Goal: Transaction & Acquisition: Download file/media

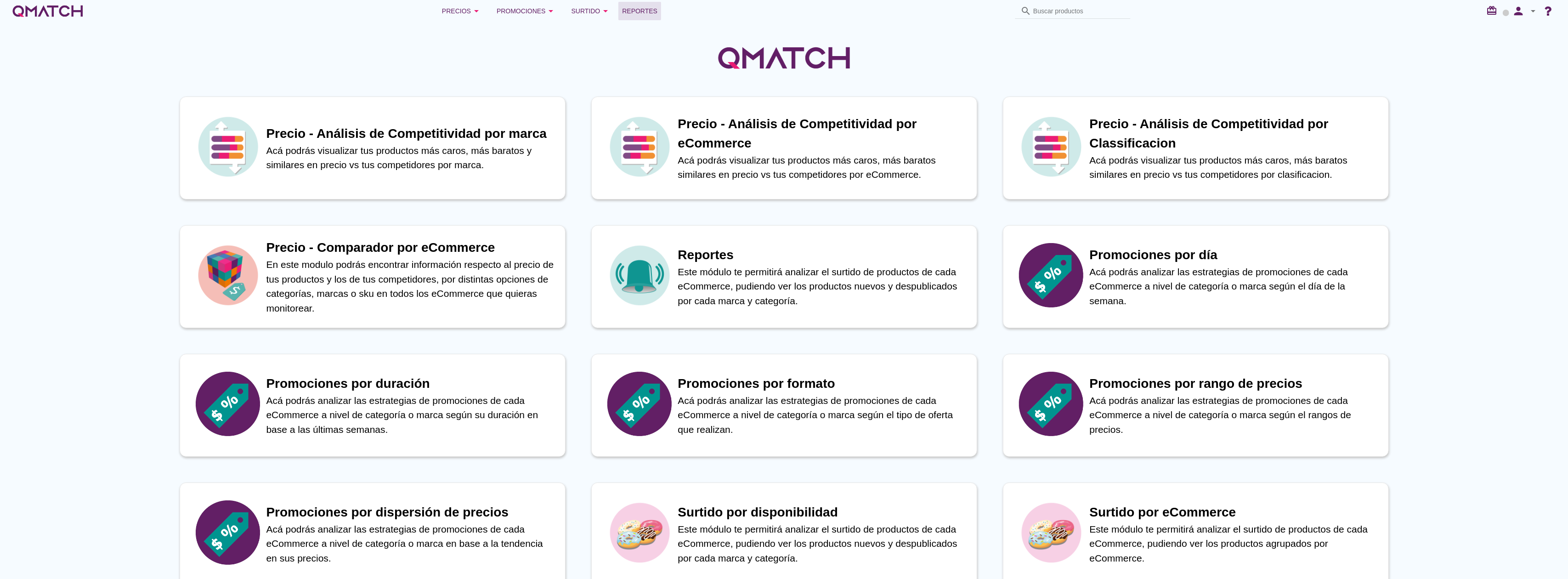
click at [644, 6] on span "Reportes" at bounding box center [640, 11] width 35 height 11
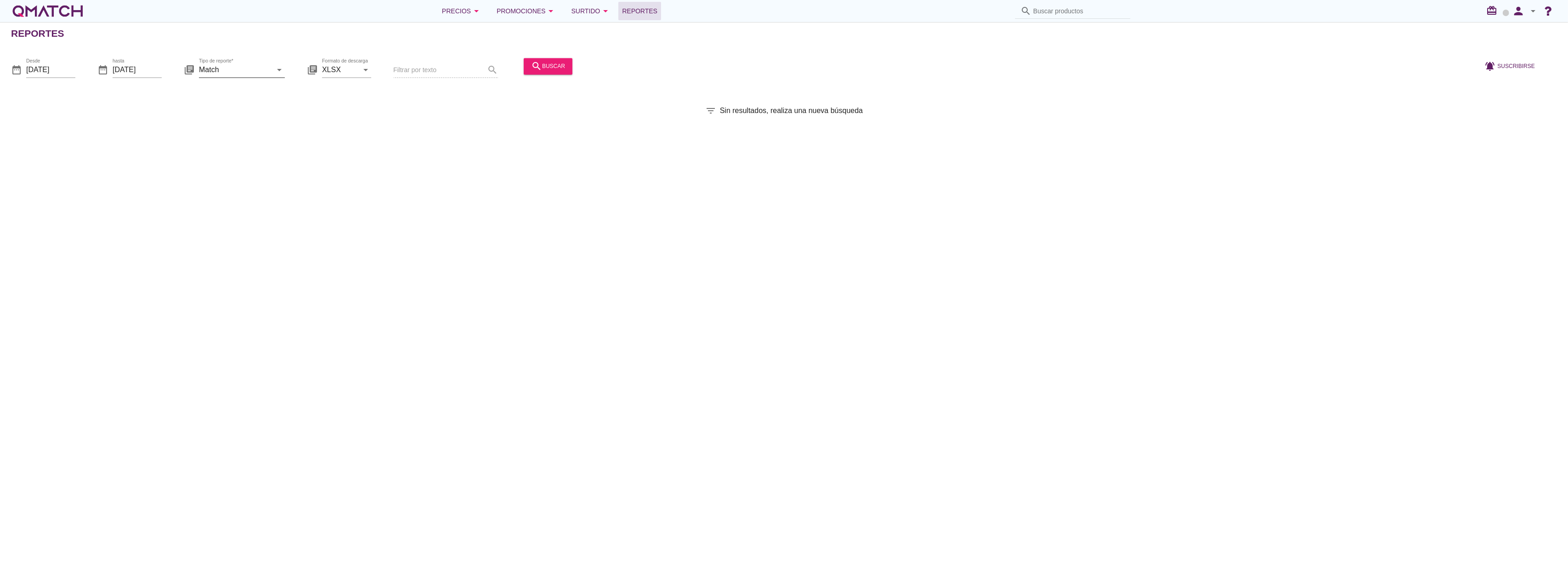
click at [256, 66] on input "Match" at bounding box center [235, 69] width 73 height 15
click at [217, 164] on div "Match con historicos" at bounding box center [256, 158] width 99 height 22
type input "Match con historicos"
click at [1518, 9] on icon "person" at bounding box center [1518, 11] width 18 height 13
click at [1523, 58] on span "Preferencias de aplicación" at bounding box center [1507, 57] width 75 height 7
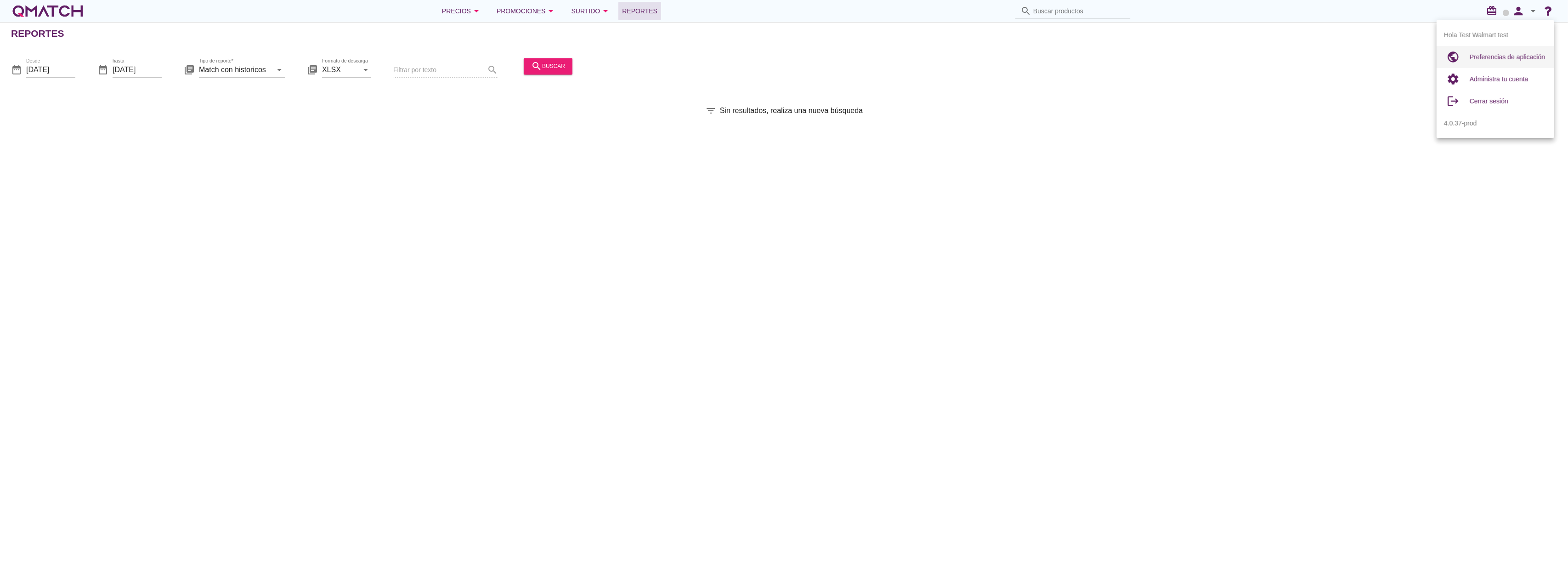
radio input "true"
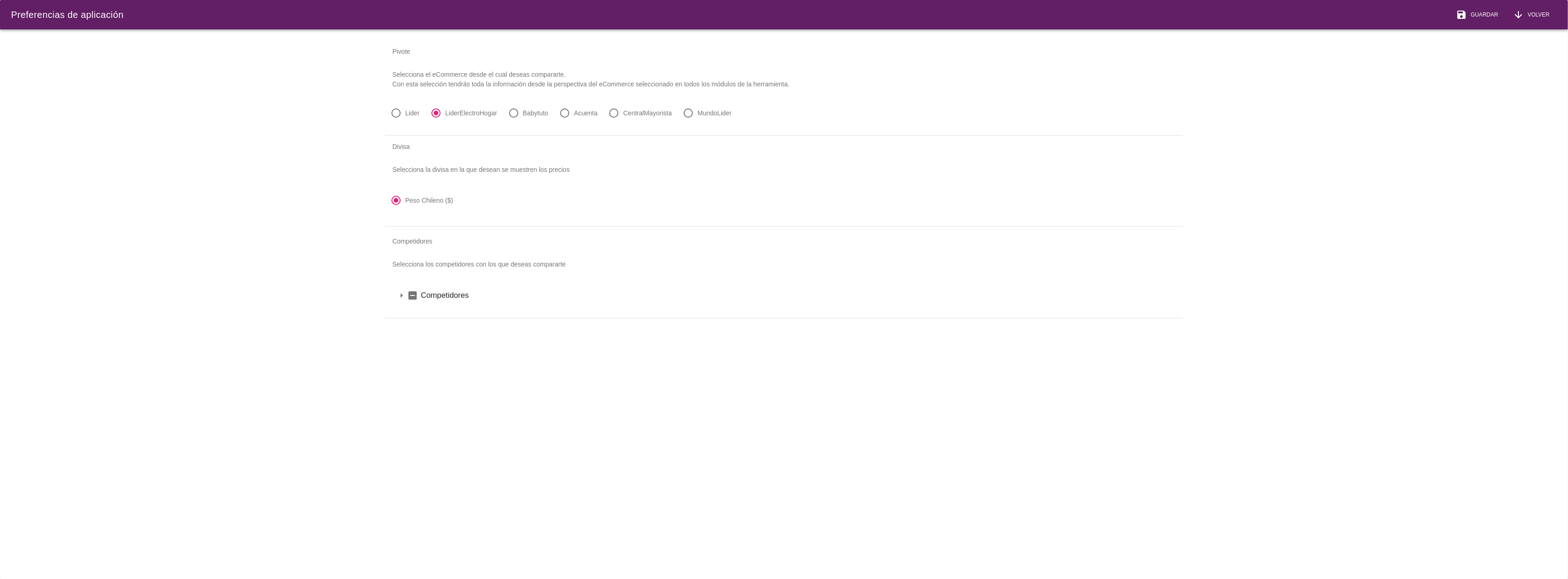
click at [582, 114] on label "Acuenta" at bounding box center [586, 113] width 23 height 9
radio input "false"
radio input "true"
click at [467, 288] on div "arrow_drop_down indeterminate_check_box Competidores" at bounding box center [784, 296] width 776 height 16
click at [435, 309] on label "[GEOGRAPHIC_DATA]" at bounding box center [802, 310] width 739 height 11
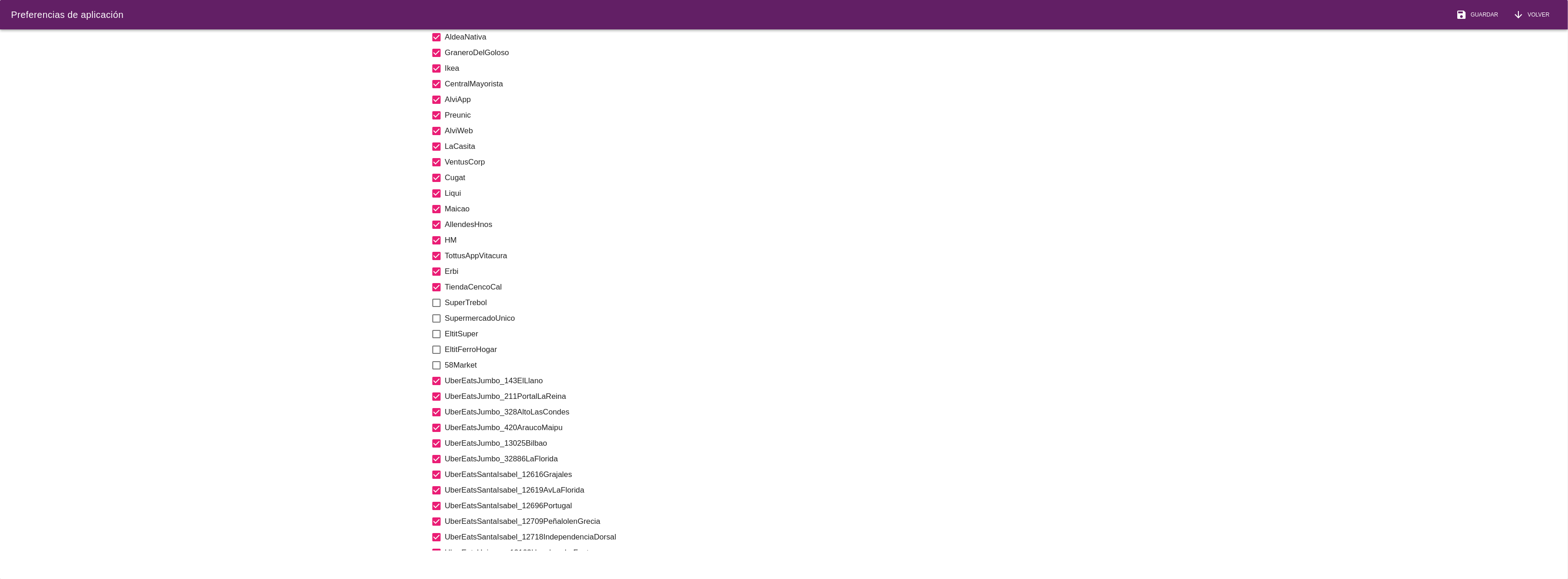
scroll to position [1103, 0]
click at [467, 364] on label "58Market" at bounding box center [808, 364] width 727 height 11
click at [438, 364] on icon "check_box_outline_blank" at bounding box center [437, 364] width 11 height 11
click at [436, 302] on icon "check_box_outline_blank" at bounding box center [437, 302] width 11 height 11
click at [434, 317] on icon "check_box_outline_blank" at bounding box center [437, 317] width 11 height 11
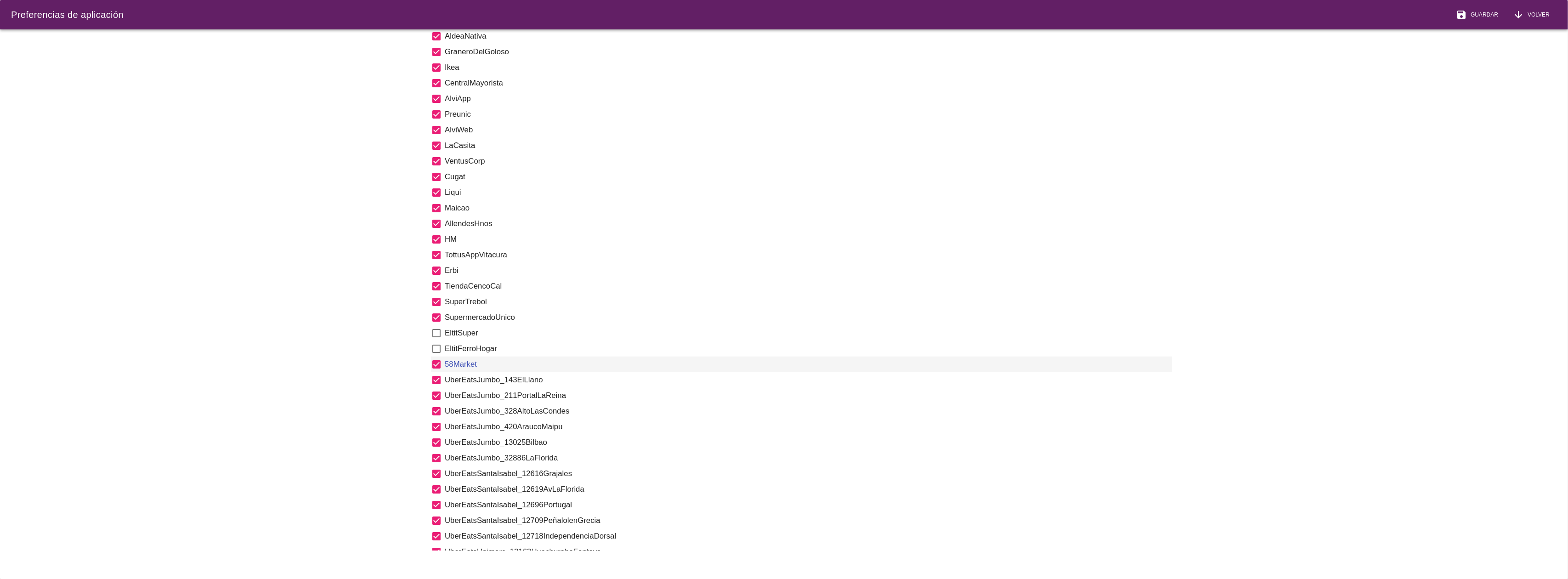
click at [435, 335] on icon "check_box_outline_blank" at bounding box center [437, 333] width 11 height 11
click at [433, 353] on icon "check_box_outline_blank" at bounding box center [437, 349] width 11 height 11
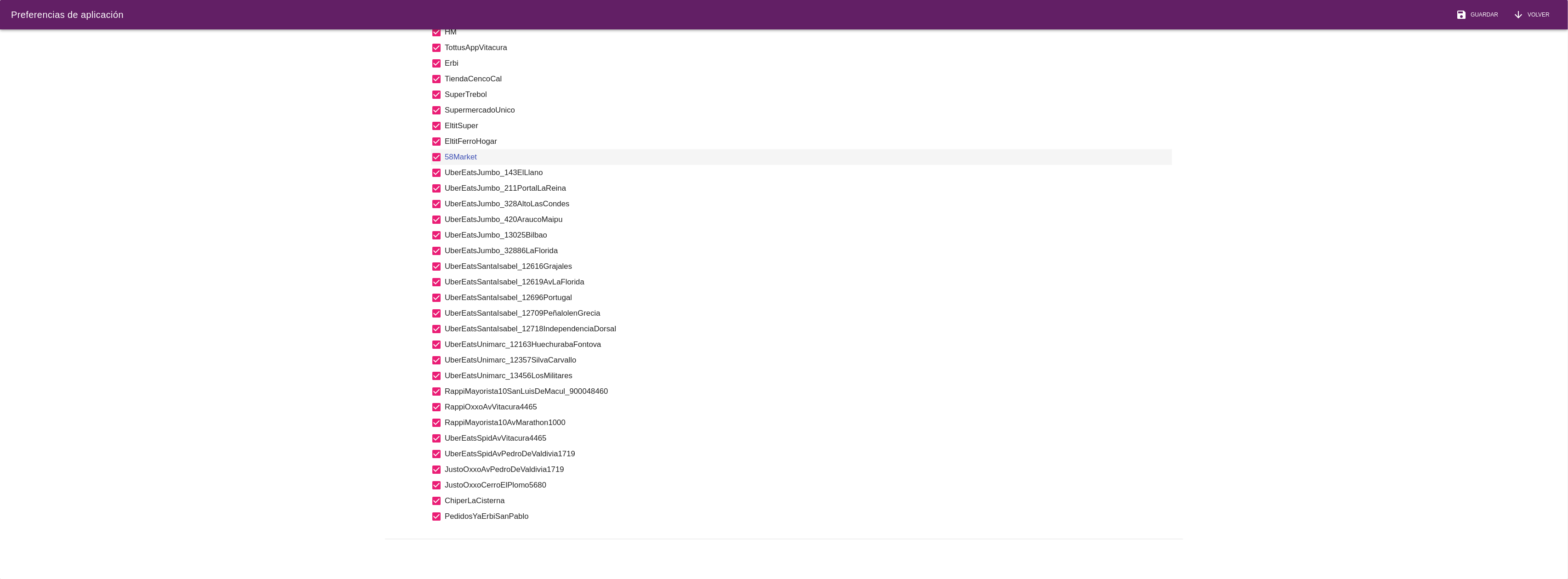
scroll to position [1319, 0]
click at [1470, 15] on span "Guardar" at bounding box center [1483, 15] width 31 height 9
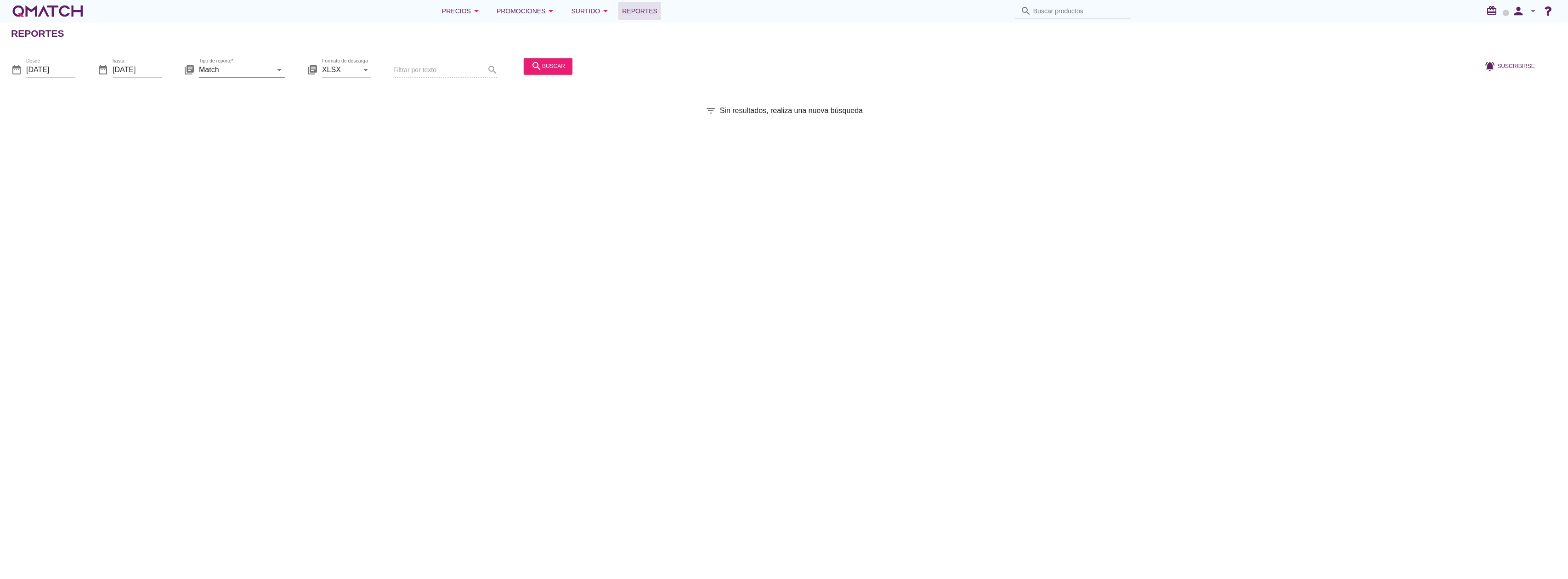
click at [241, 69] on input "Match" at bounding box center [235, 69] width 73 height 15
click at [235, 150] on div "Match con historicos" at bounding box center [254, 158] width 97 height 22
type input "Match con historicos"
click at [535, 64] on icon "search" at bounding box center [537, 67] width 11 height 11
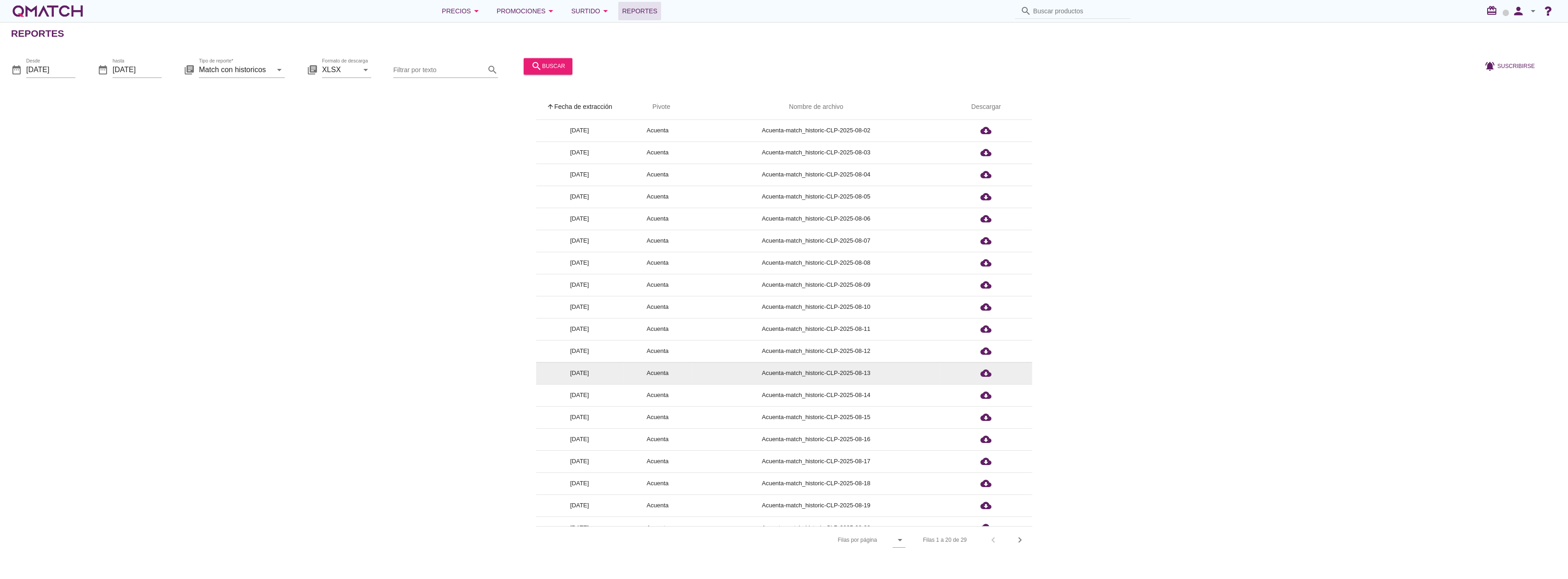
scroll to position [35, 0]
click at [1021, 537] on icon "chevron_right" at bounding box center [1021, 540] width 11 height 11
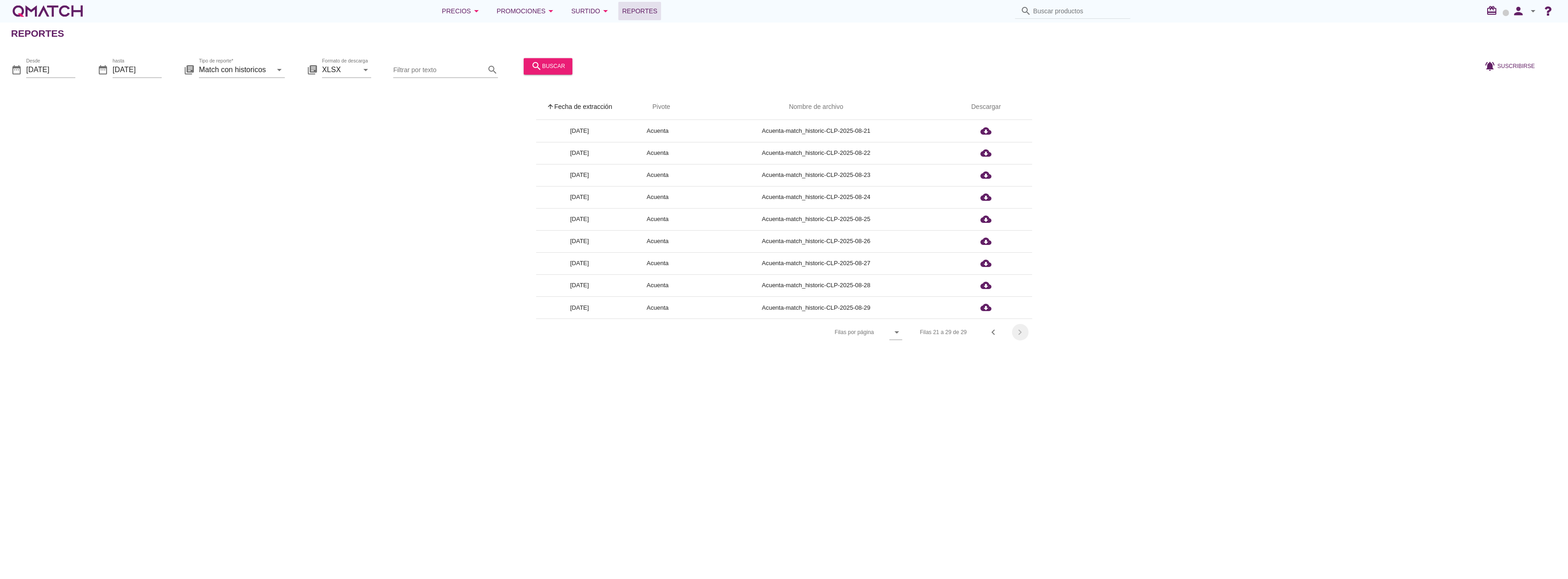
scroll to position [0, 0]
click at [988, 309] on icon "cloud_download" at bounding box center [987, 308] width 11 height 11
click at [982, 308] on icon "cloud_download" at bounding box center [987, 308] width 11 height 11
